Goal: Information Seeking & Learning: Learn about a topic

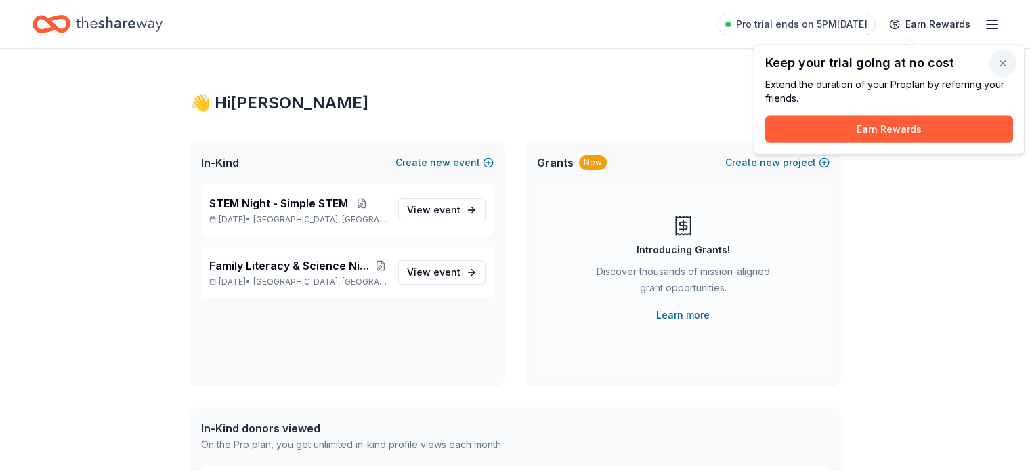
click at [999, 70] on button "button" at bounding box center [1003, 63] width 27 height 27
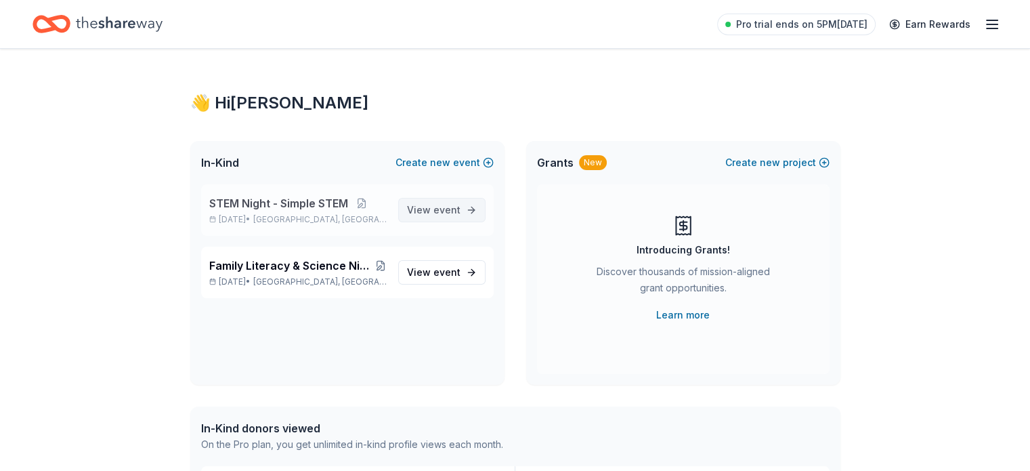
click at [423, 208] on span "View event" at bounding box center [434, 210] width 54 height 16
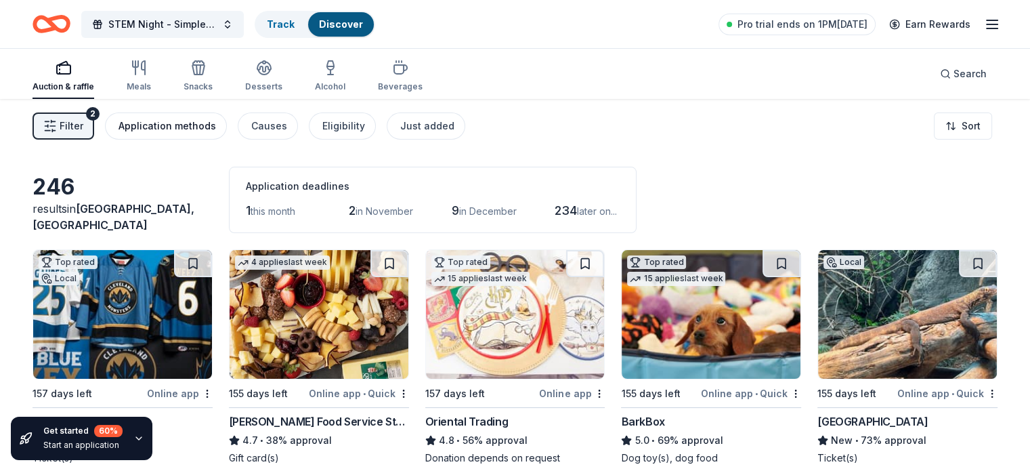
click at [192, 127] on div "Application methods" at bounding box center [168, 126] width 98 height 16
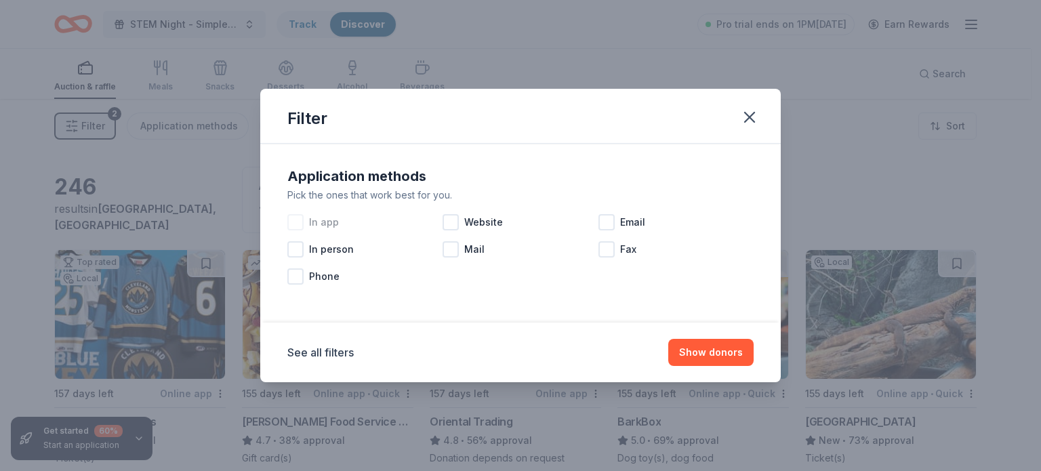
click at [292, 222] on div at bounding box center [295, 222] width 16 height 16
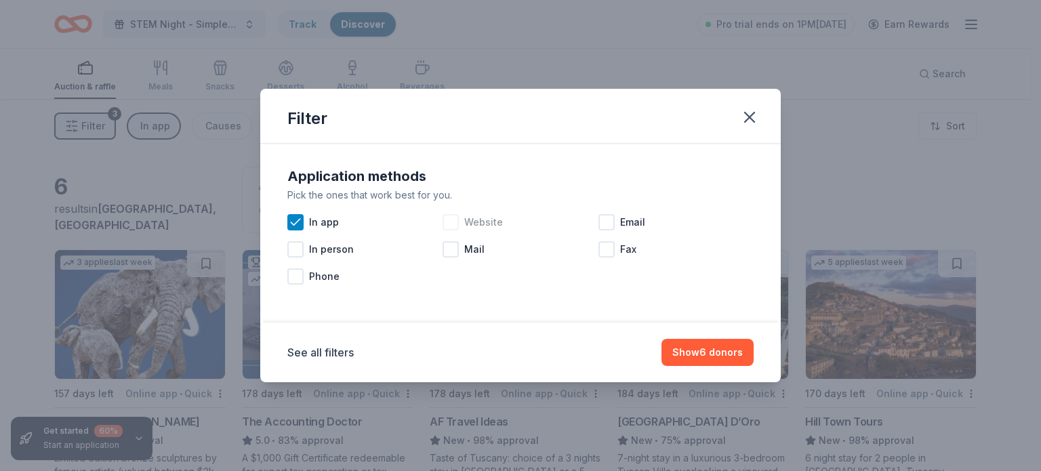
click at [455, 222] on div at bounding box center [450, 222] width 16 height 16
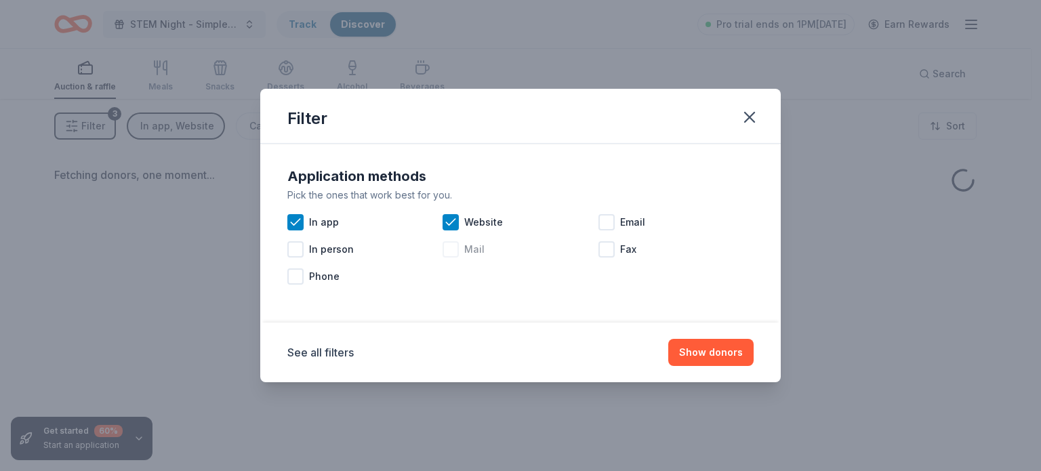
click at [453, 251] on div at bounding box center [450, 249] width 16 height 16
click at [608, 224] on div at bounding box center [606, 222] width 16 height 16
click at [611, 254] on div at bounding box center [606, 249] width 16 height 16
click at [707, 356] on button "Show donors" at bounding box center [710, 352] width 85 height 27
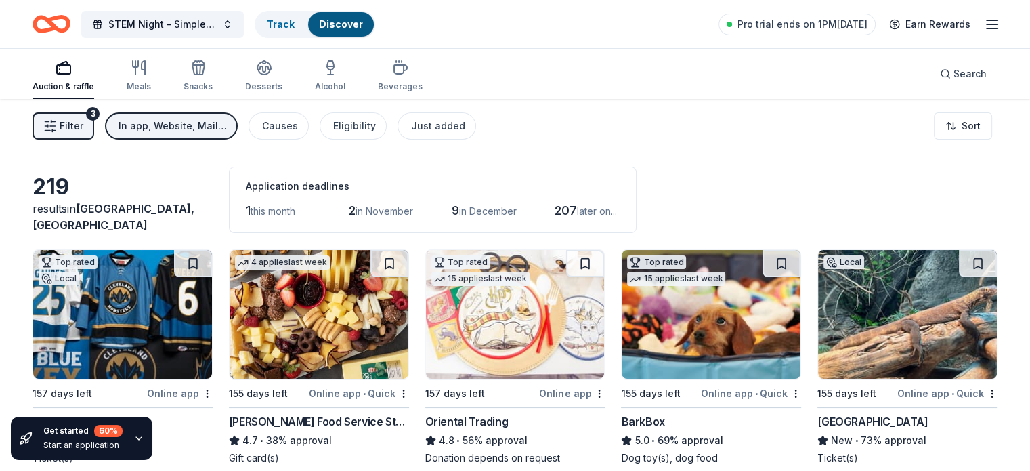
click at [68, 18] on icon "Home" at bounding box center [57, 24] width 21 height 14
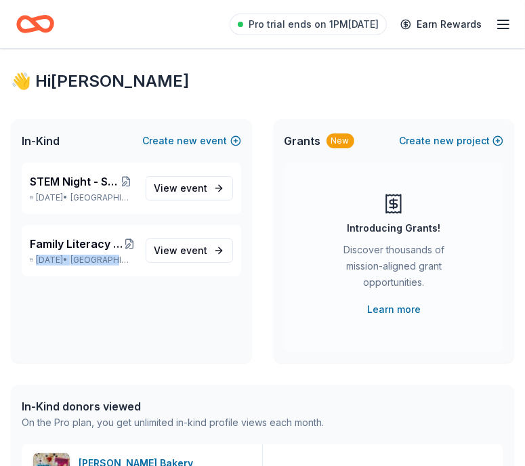
drag, startPoint x: 138, startPoint y: 340, endPoint x: -165, endPoint y: 328, distance: 303.1
click at [0, 328] on html "Pro trial ends on 1PM, 9/18 Earn Rewards 👋 Hi Melissa In-Kind Create new event …" at bounding box center [262, 233] width 525 height 466
